Goal: Download file/media

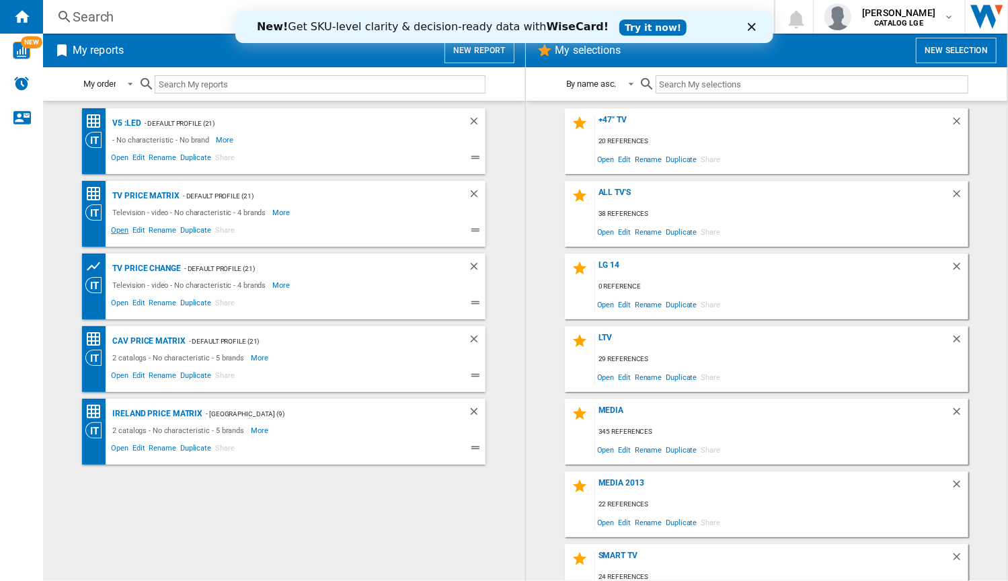
click at [122, 229] on span "Open" at bounding box center [120, 232] width 22 height 16
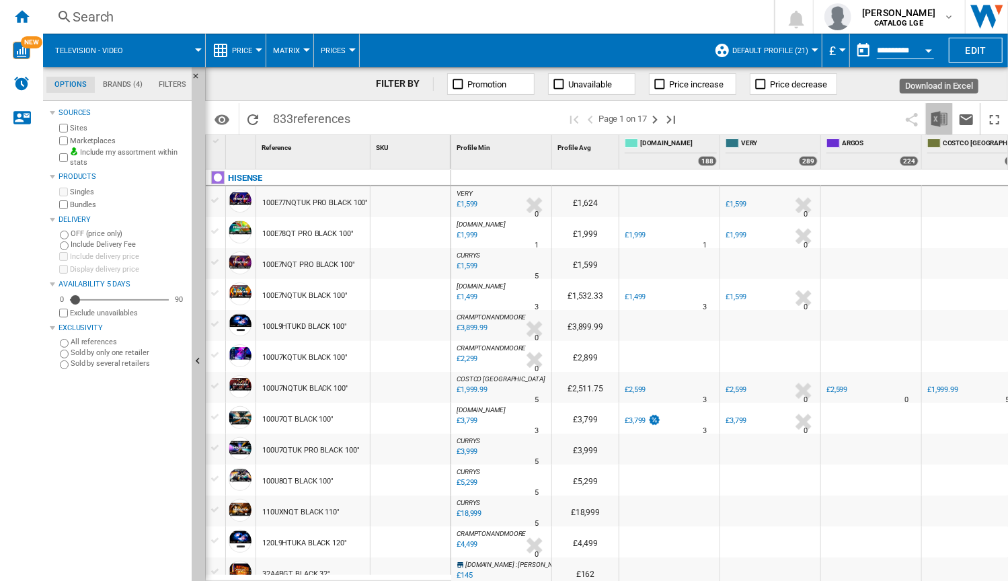
click at [938, 119] on img "Download in Excel" at bounding box center [939, 119] width 16 height 16
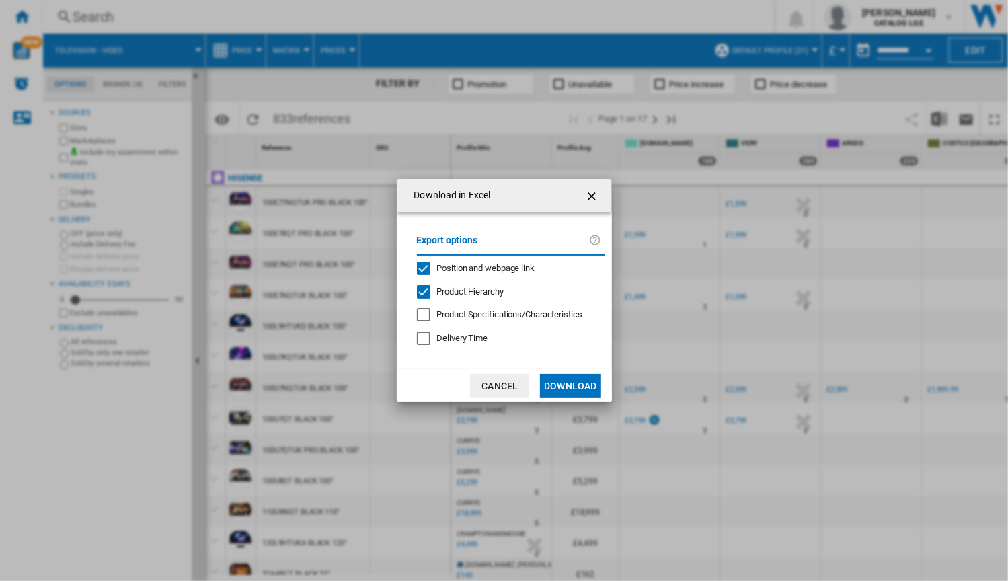
click at [423, 263] on div "Position and webpage link" at bounding box center [423, 267] width 13 height 13
click at [424, 291] on div "Product Hierarchy" at bounding box center [423, 291] width 13 height 13
click at [573, 382] on button "Download" at bounding box center [570, 386] width 60 height 24
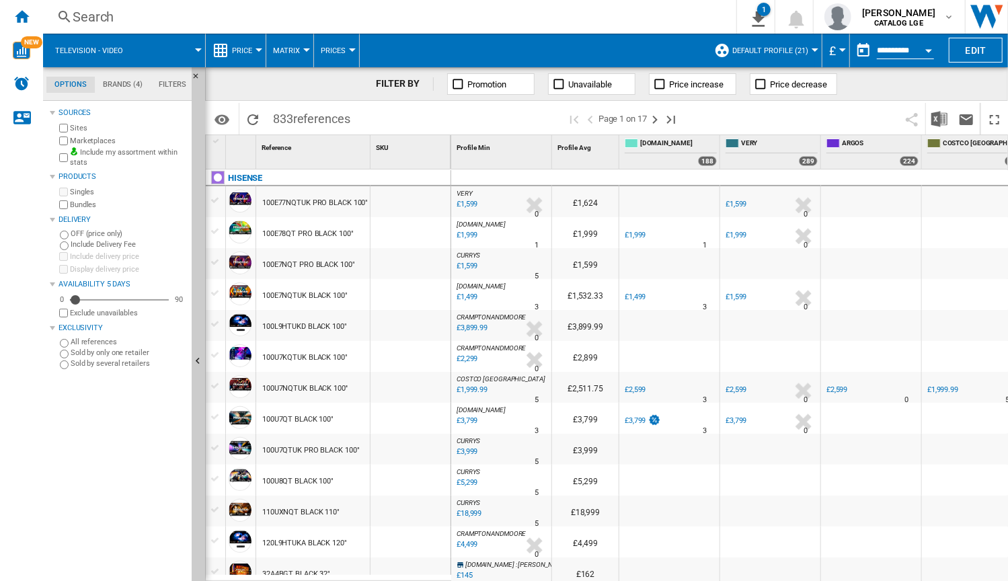
click at [859, 50] on button "button" at bounding box center [863, 50] width 27 height 27
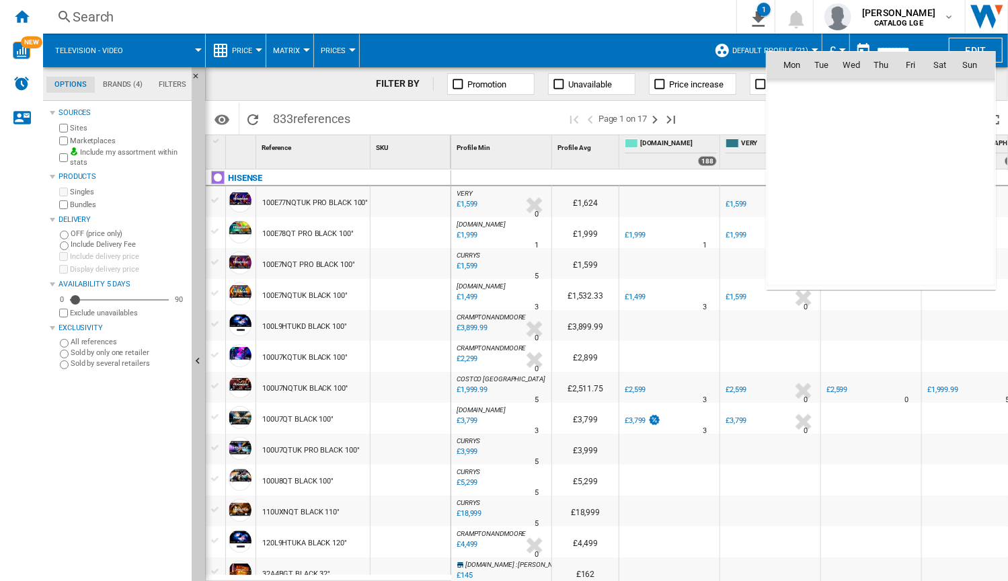
scroll to position [6412, 0]
click at [962, 122] on span "5" at bounding box center [969, 123] width 27 height 27
type input "**********"
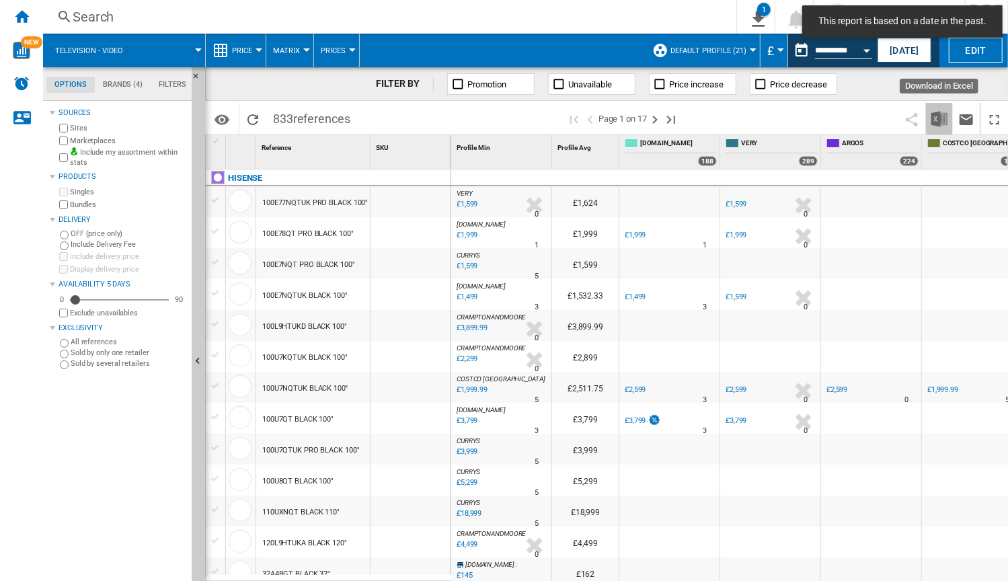
click at [939, 119] on img "Download in Excel" at bounding box center [939, 119] width 16 height 16
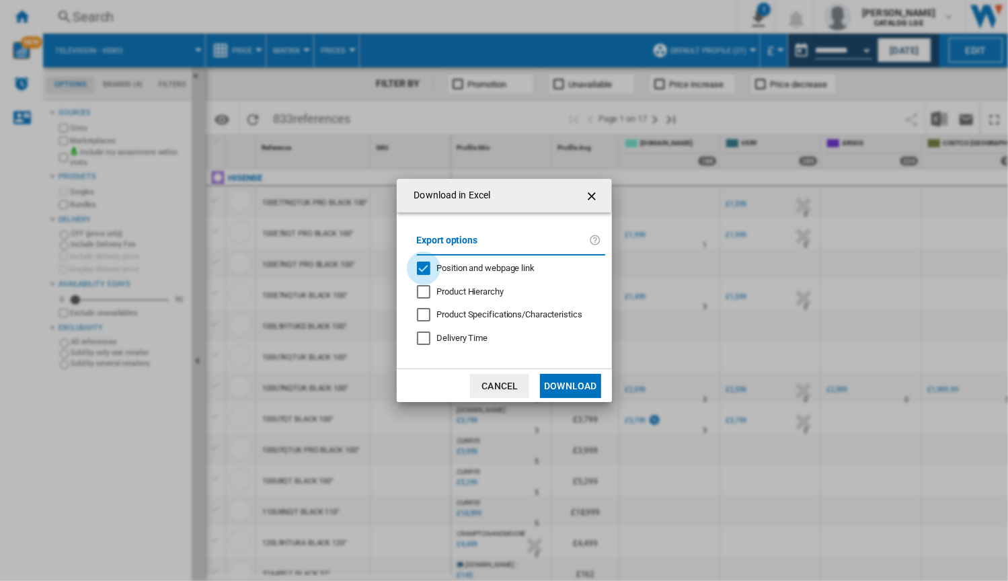
click at [424, 267] on div "Position and webpage link" at bounding box center [423, 267] width 13 height 13
click at [565, 388] on button "Download" at bounding box center [570, 386] width 60 height 24
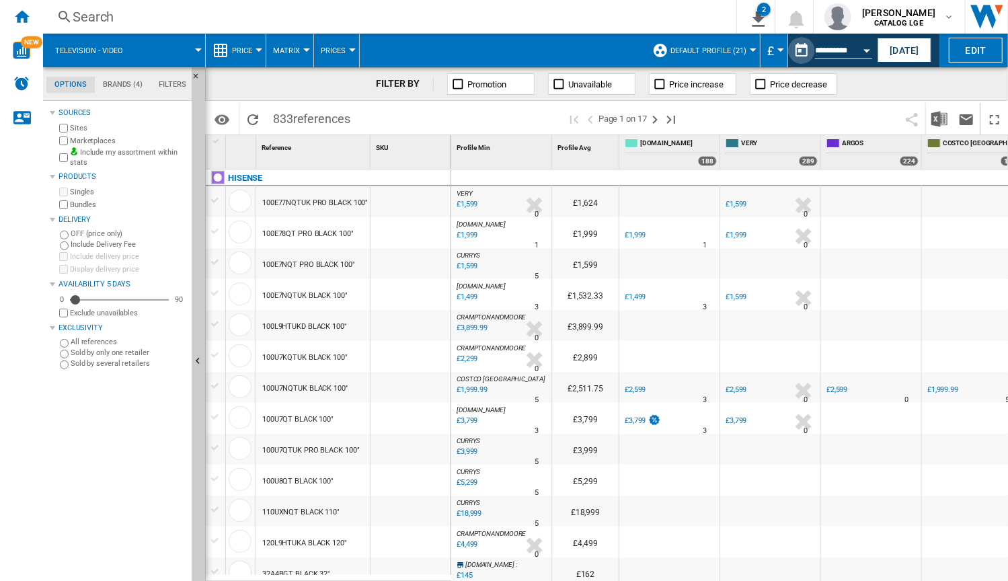
click at [801, 49] on button "This report is based on a date in the past." at bounding box center [801, 50] width 27 height 27
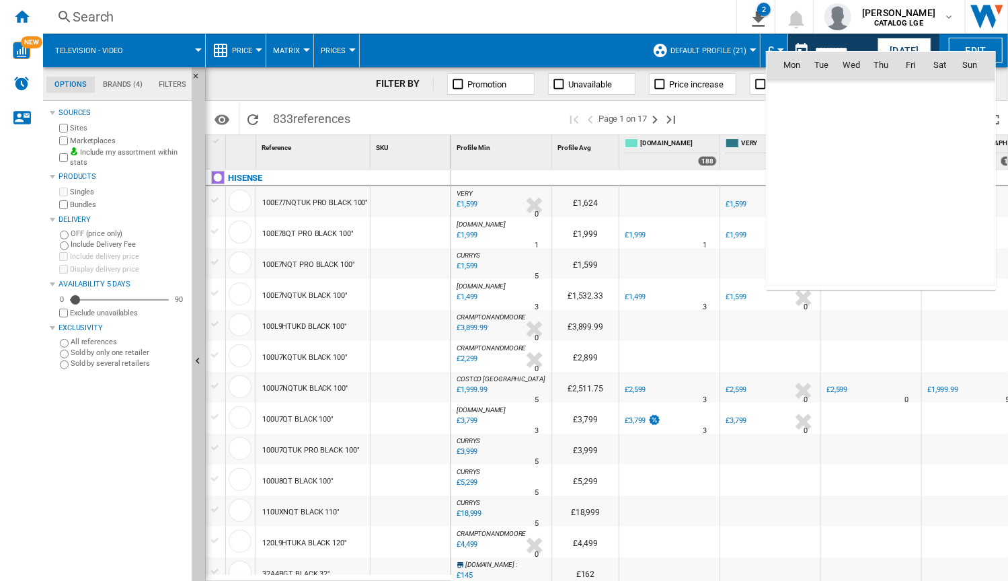
scroll to position [6412, 0]
click at [935, 120] on span "4" at bounding box center [939, 123] width 27 height 27
type input "**********"
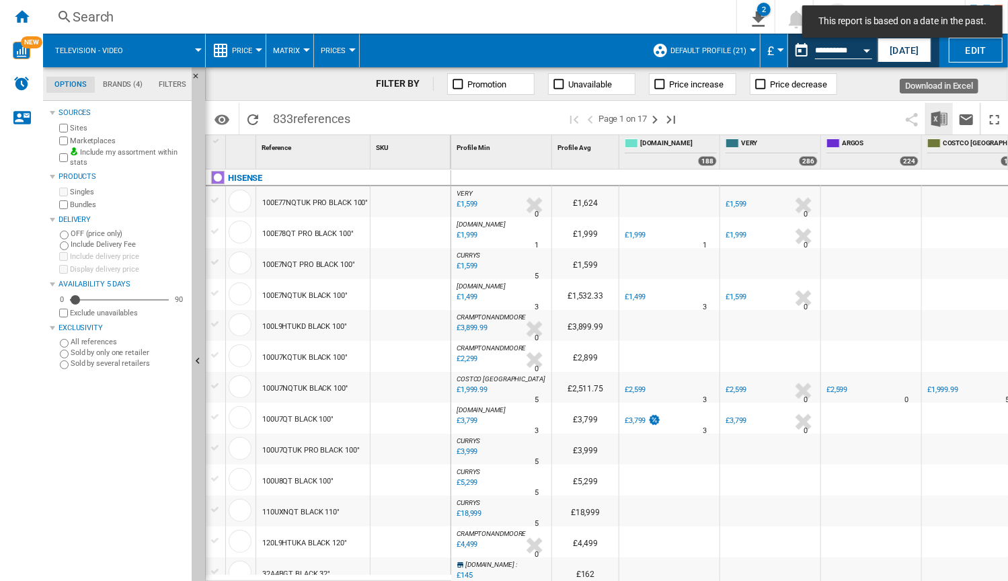
click at [937, 118] on img "Download in Excel" at bounding box center [939, 119] width 16 height 16
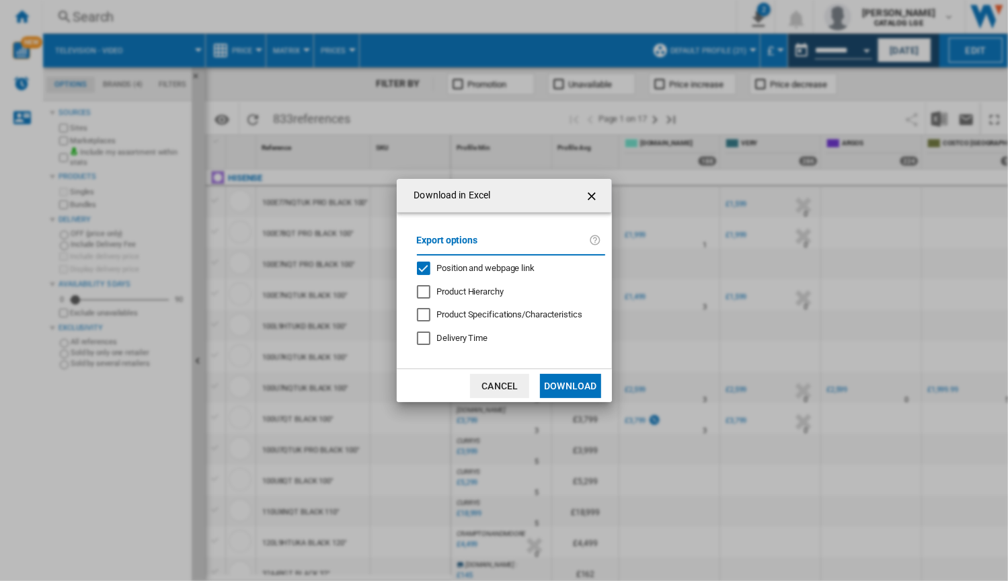
click at [425, 264] on div "Position and webpage link" at bounding box center [423, 267] width 13 height 13
click at [563, 386] on button "Download" at bounding box center [570, 386] width 60 height 24
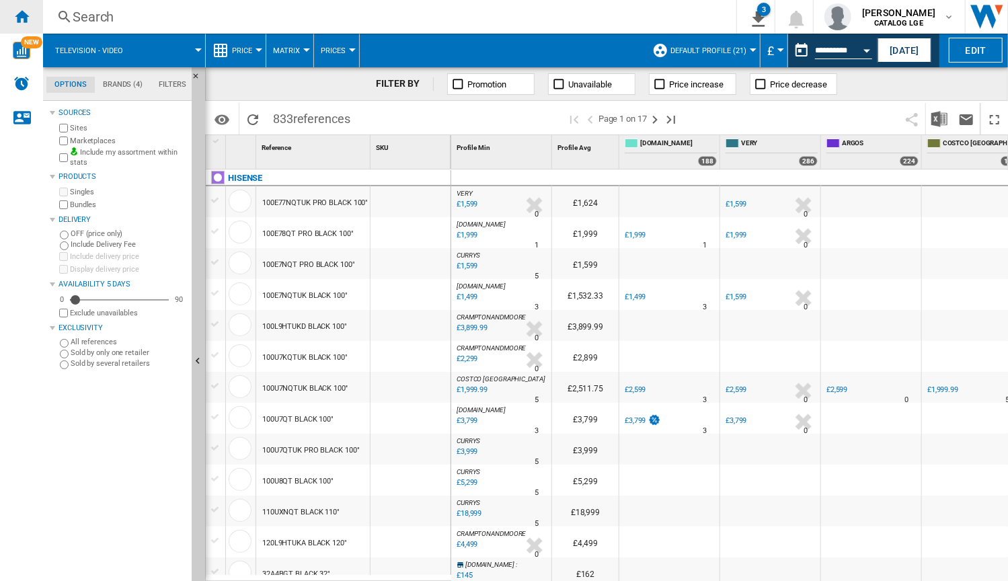
click at [24, 17] on ng-md-icon "Home" at bounding box center [21, 16] width 16 height 16
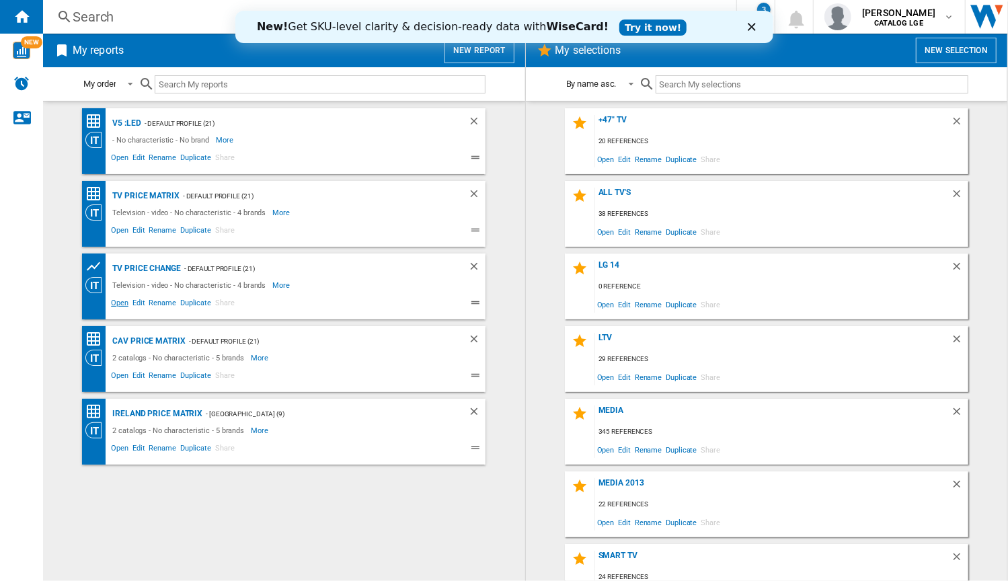
click at [120, 301] on span "Open" at bounding box center [120, 304] width 22 height 16
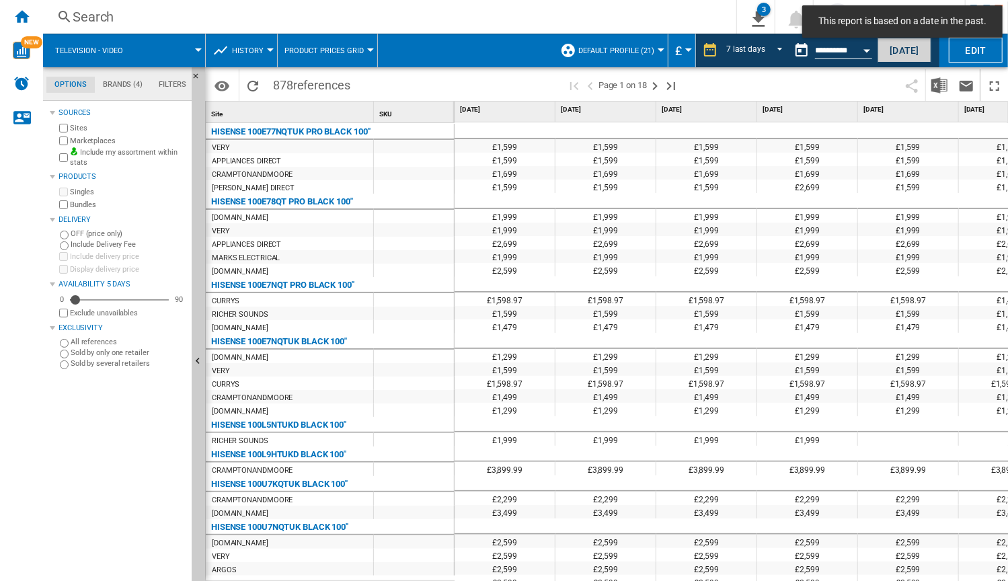
click at [887, 50] on button "[DATE]" at bounding box center [904, 50] width 54 height 25
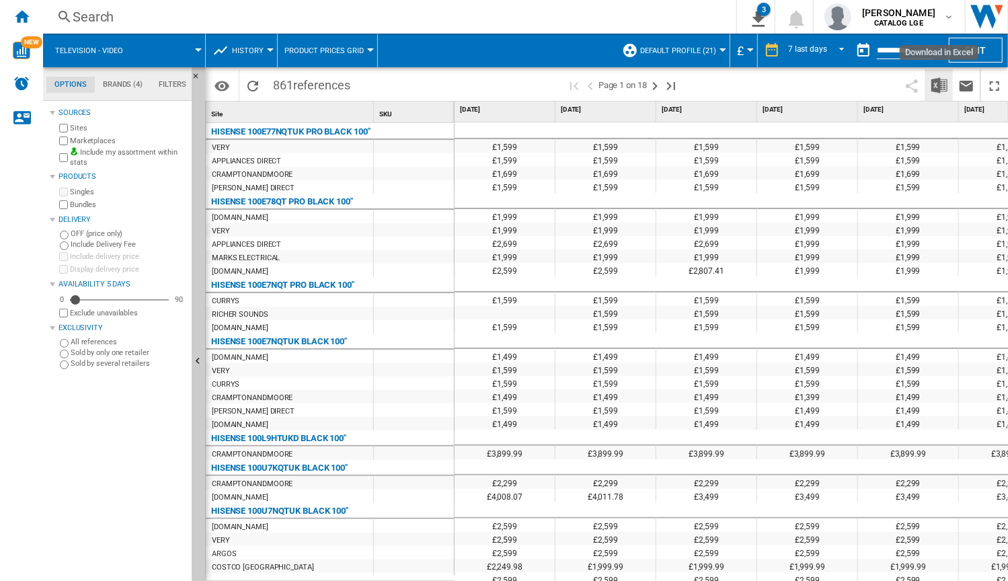
click at [940, 87] on img "Download in Excel" at bounding box center [939, 85] width 16 height 16
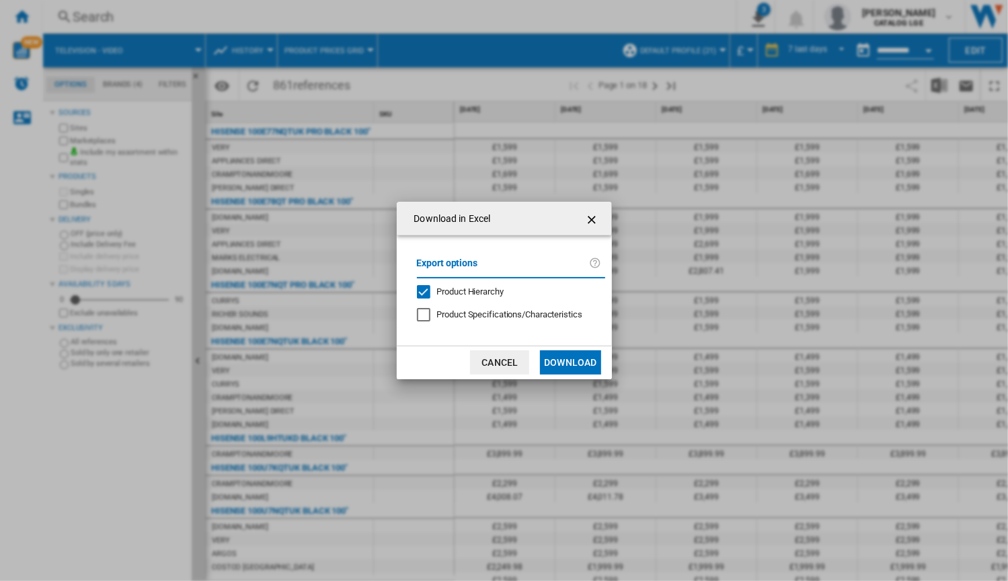
click at [425, 287] on div "Product Hierarchy" at bounding box center [423, 291] width 13 height 13
click at [567, 360] on button "Download" at bounding box center [570, 362] width 60 height 24
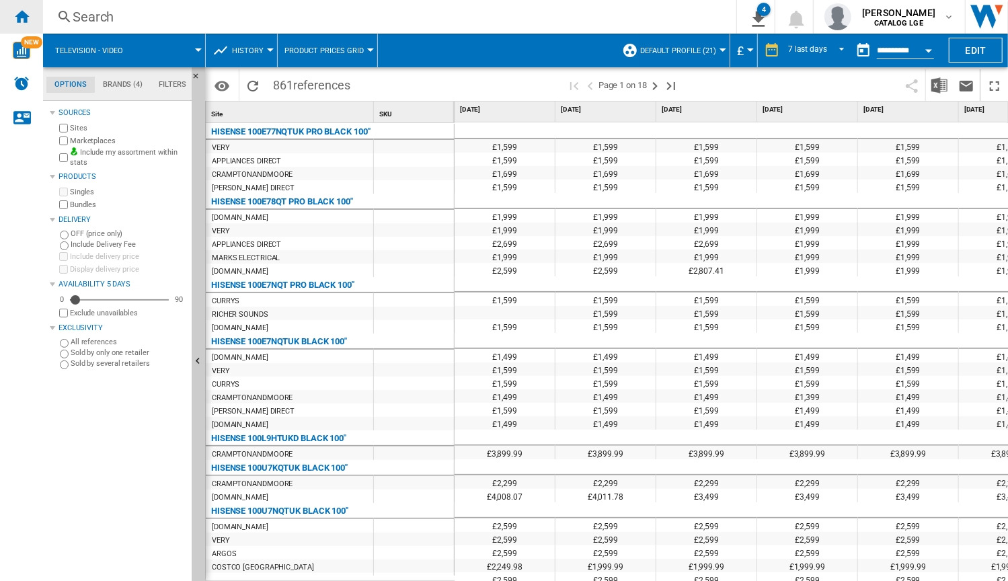
click at [23, 9] on ng-md-icon "Home" at bounding box center [21, 16] width 16 height 16
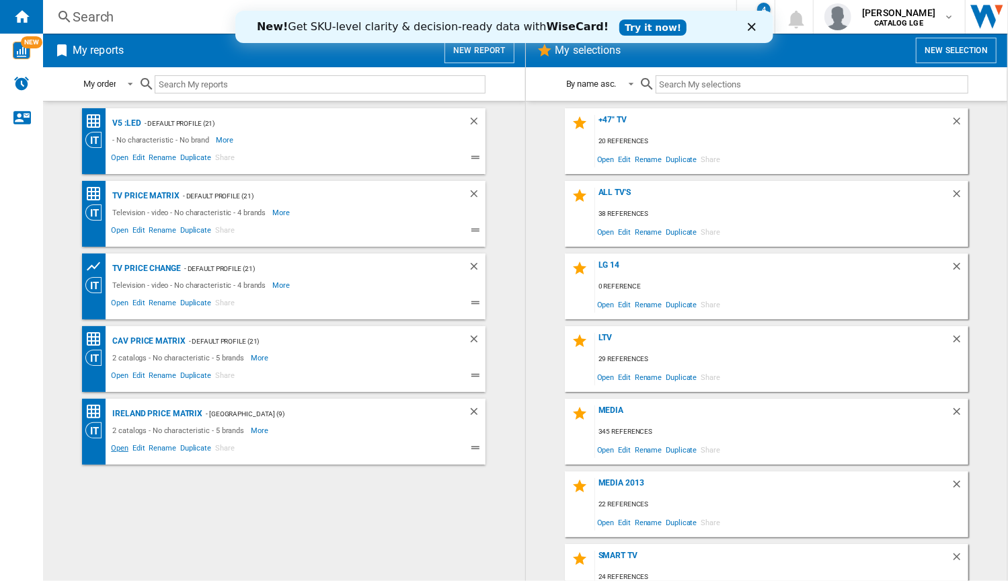
click at [122, 450] on span "Open" at bounding box center [120, 450] width 22 height 16
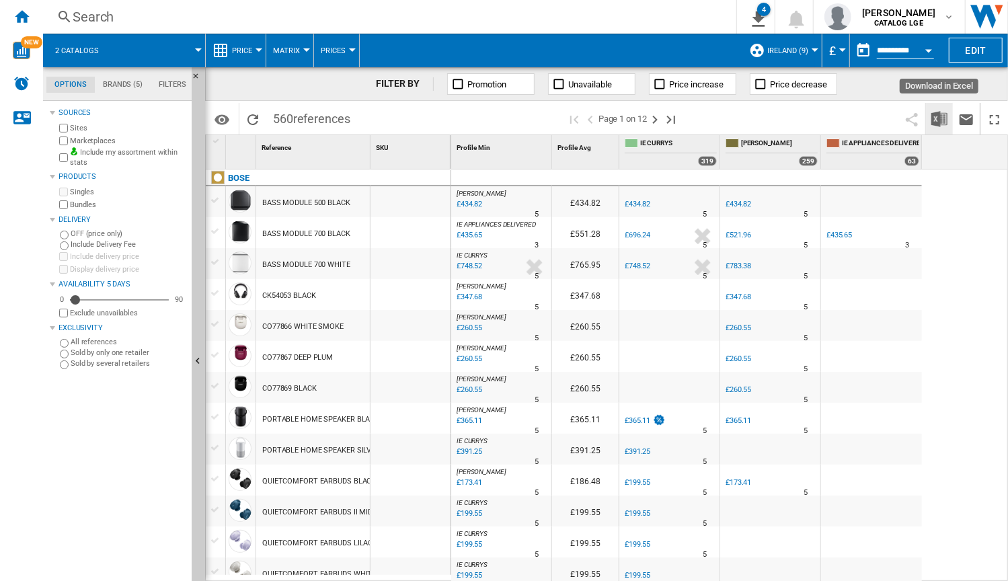
click at [936, 117] on img "Download in Excel" at bounding box center [939, 119] width 16 height 16
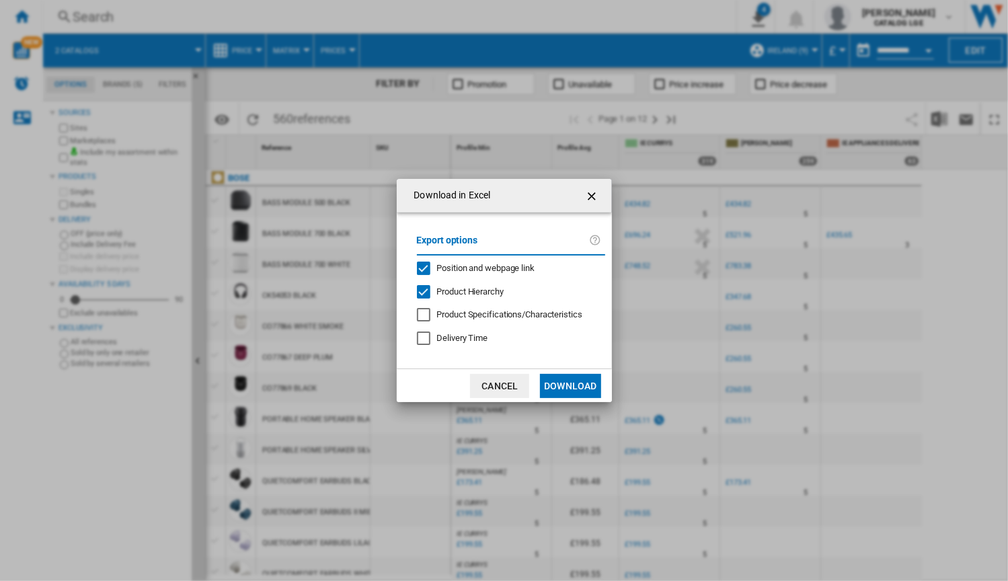
click at [427, 267] on div "Position and webpage link" at bounding box center [423, 267] width 13 height 13
click at [423, 292] on div "Product Hierarchy" at bounding box center [423, 291] width 13 height 13
click at [573, 390] on button "Download" at bounding box center [570, 386] width 60 height 24
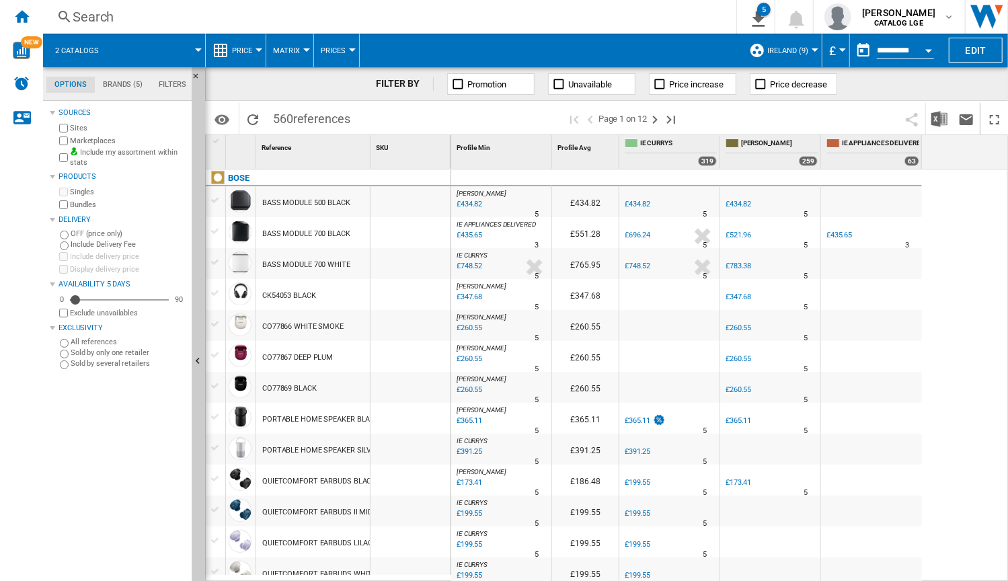
click at [840, 51] on div "Currency" at bounding box center [842, 49] width 7 height 3
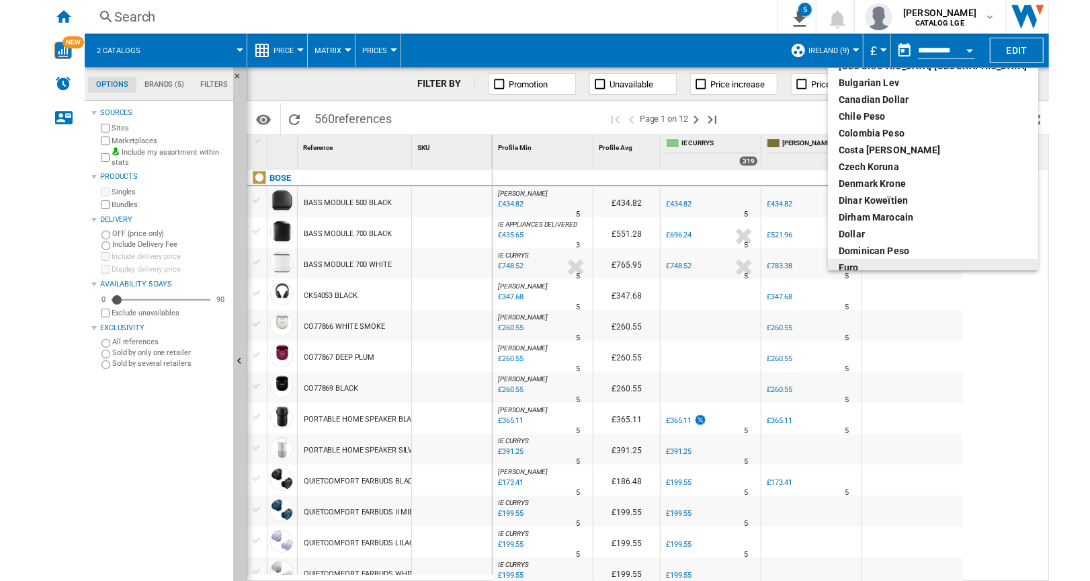
scroll to position [73, 0]
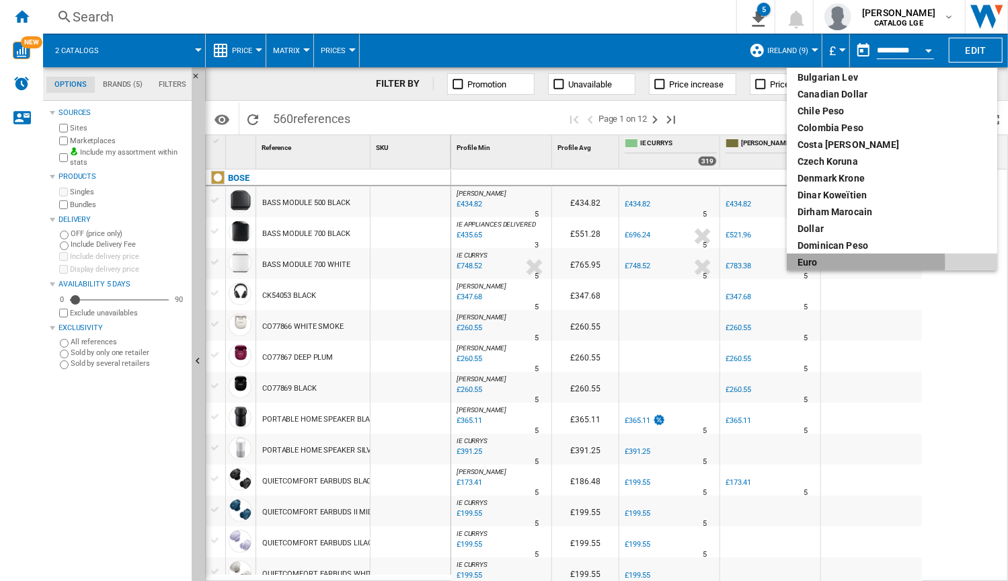
click at [823, 263] on div "euro" at bounding box center [891, 261] width 189 height 13
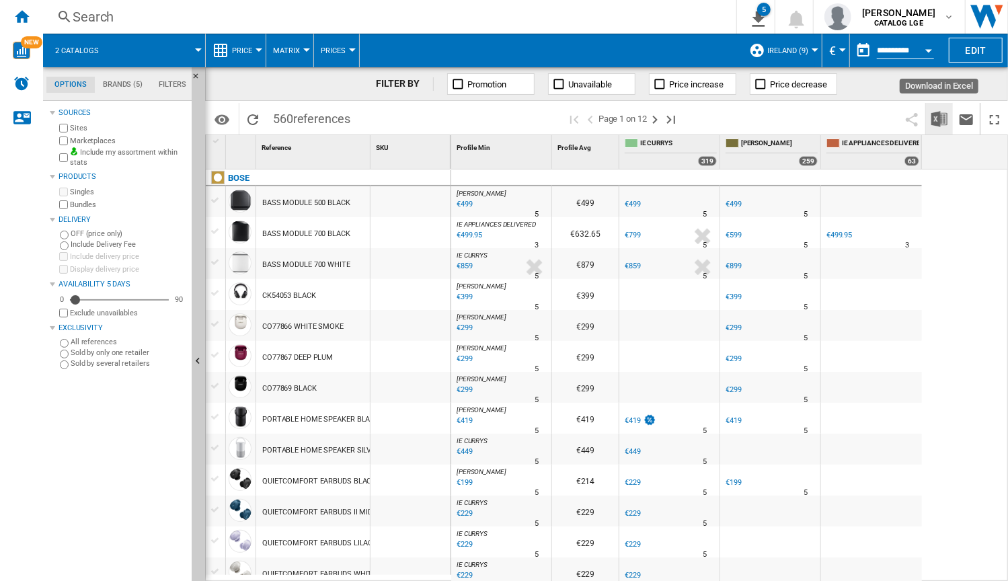
click at [938, 116] on img "Download in Excel" at bounding box center [939, 119] width 16 height 16
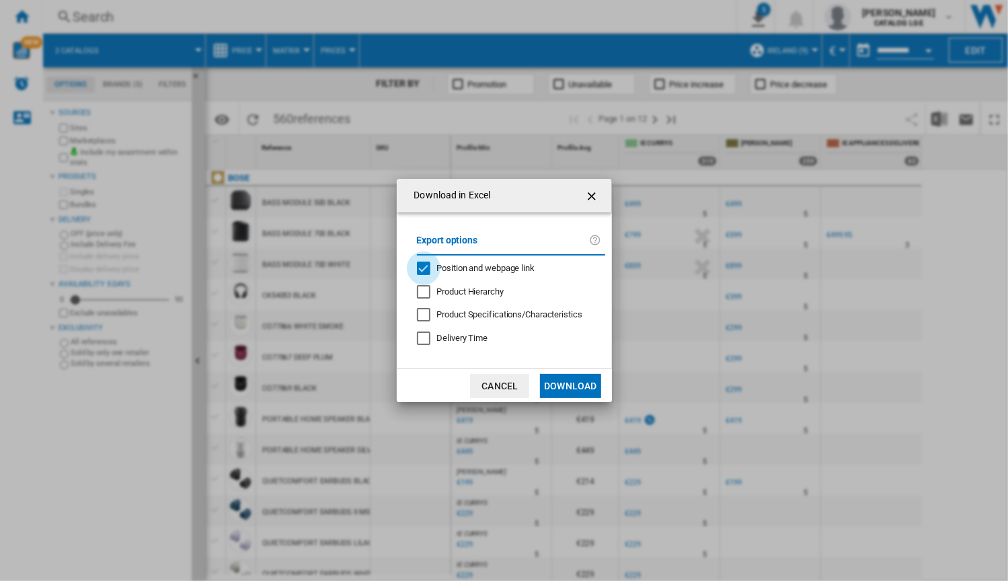
click at [427, 268] on div "Position and webpage link" at bounding box center [423, 267] width 13 height 13
click at [569, 388] on button "Download" at bounding box center [570, 386] width 60 height 24
